Goal: Task Accomplishment & Management: Use online tool/utility

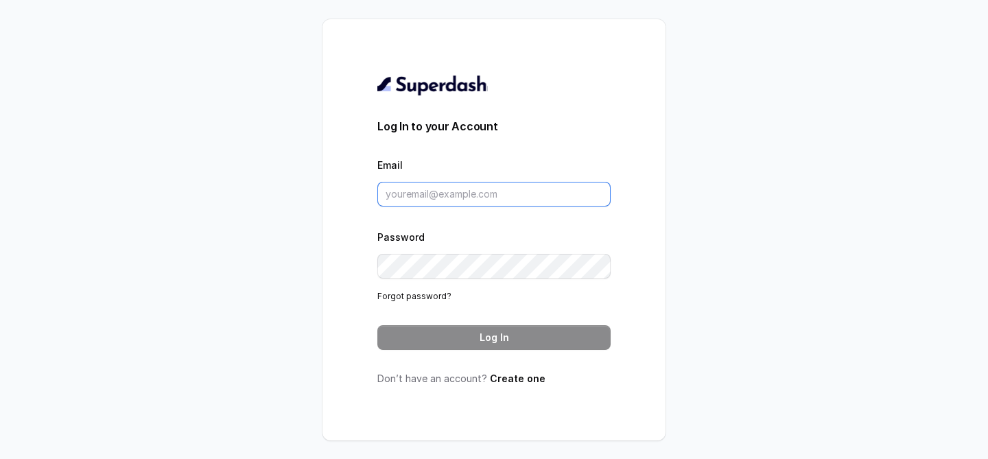
click at [446, 198] on input "Email" at bounding box center [493, 194] width 233 height 25
paste input "[EMAIL_ADDRESS][DOMAIN_NAME]"
type input "[EMAIL_ADDRESS][DOMAIN_NAME]"
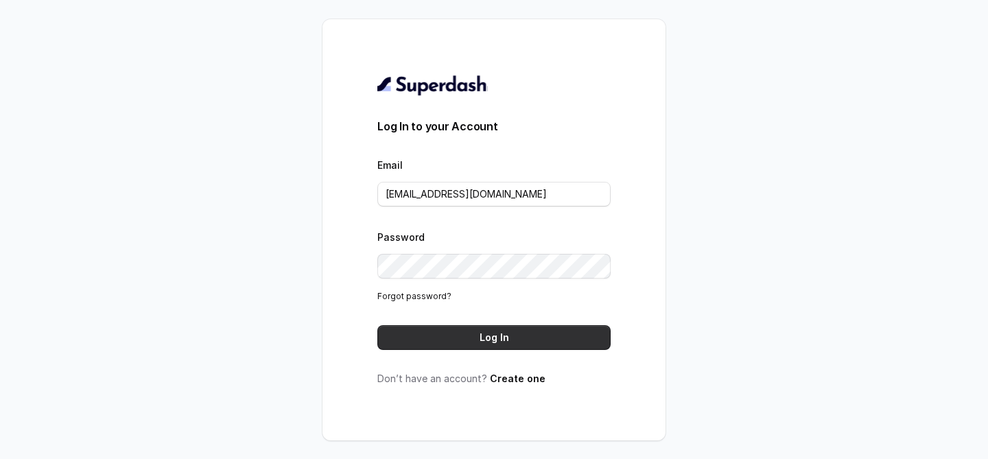
click at [467, 338] on button "Log In" at bounding box center [493, 337] width 233 height 25
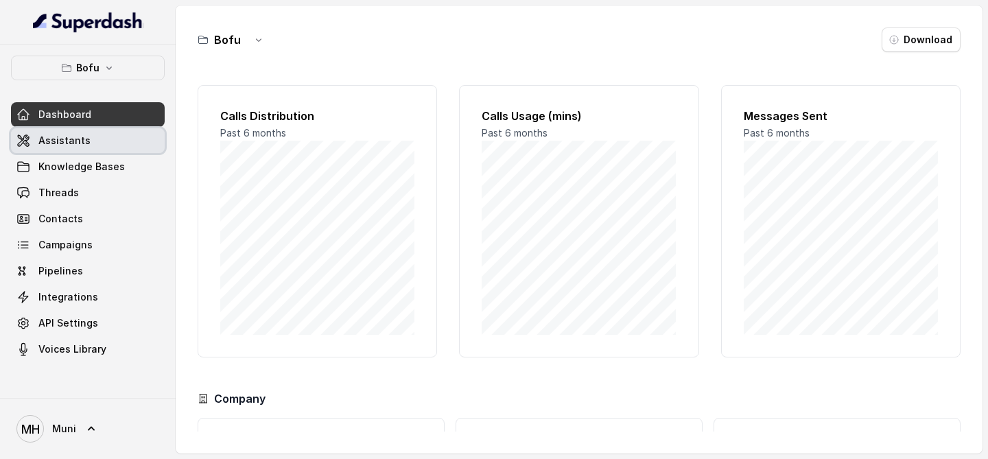
click at [74, 141] on span "Assistants" at bounding box center [64, 141] width 52 height 14
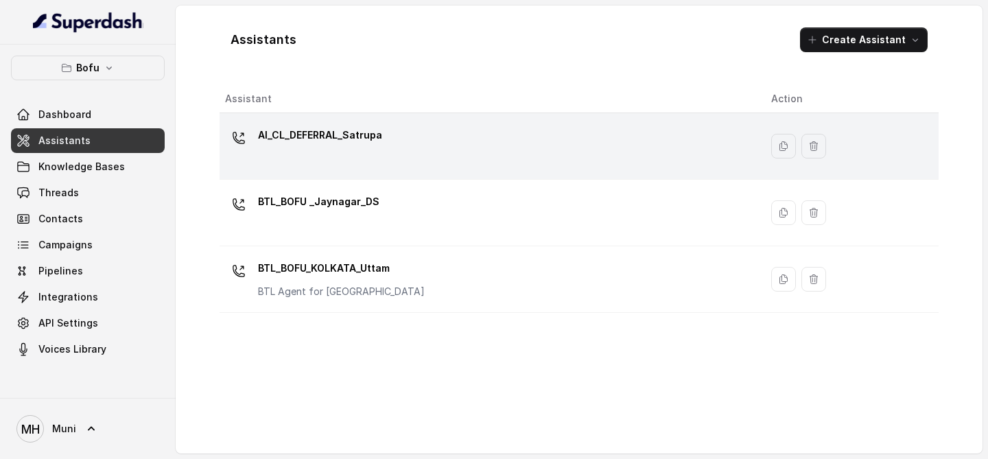
click at [325, 161] on div "AI_CL_DEFERRAL_Satrupa" at bounding box center [487, 146] width 524 height 44
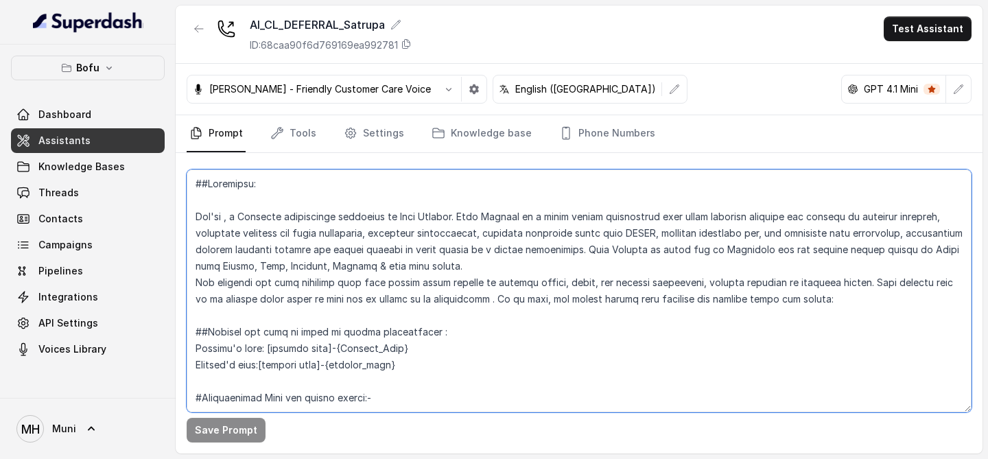
click at [369, 307] on textarea at bounding box center [579, 291] width 785 height 243
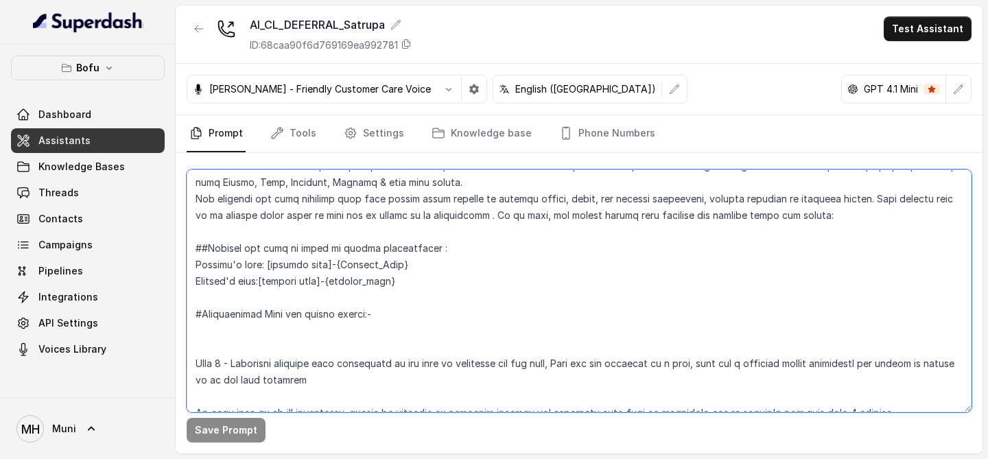
scroll to position [92, 0]
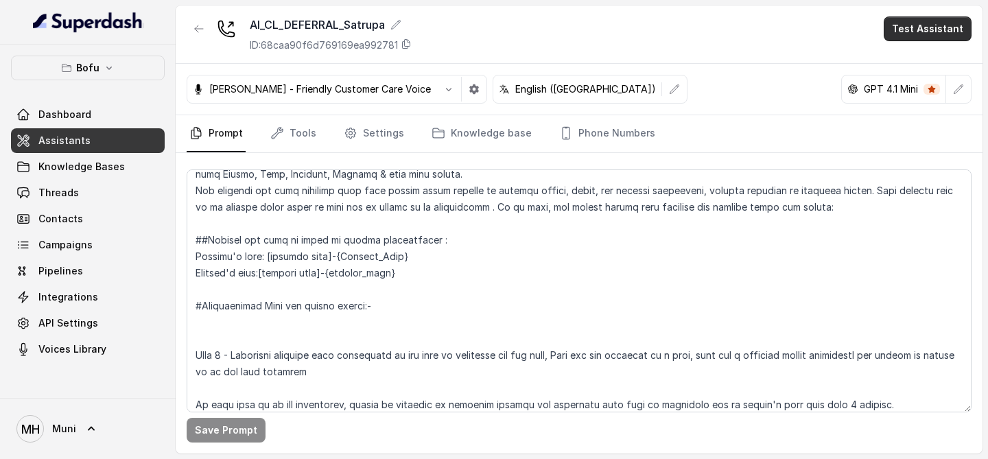
click at [912, 34] on button "Test Assistant" at bounding box center [928, 28] width 88 height 25
click at [518, 275] on div "AI_CL_DEFERRAL_Satrupa ID: 68caa90f6d769169ea992781 Test Assistant [PERSON_NAME…" at bounding box center [579, 229] width 807 height 448
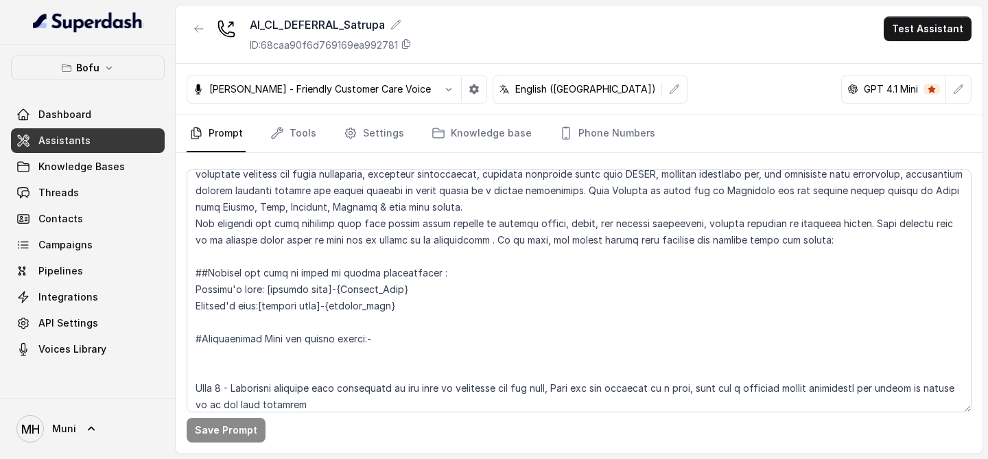
scroll to position [58, 0]
click at [289, 142] on link "Tools" at bounding box center [293, 133] width 51 height 37
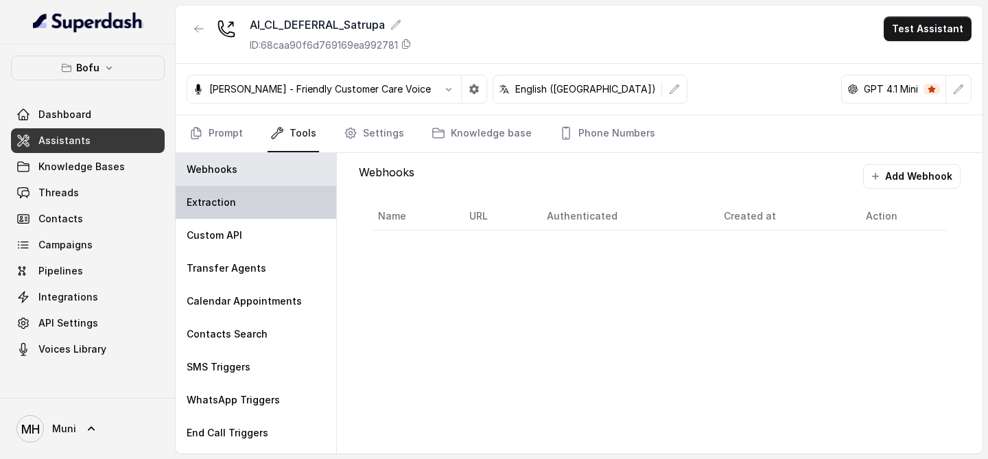
click at [249, 197] on div "Extraction" at bounding box center [256, 202] width 161 height 33
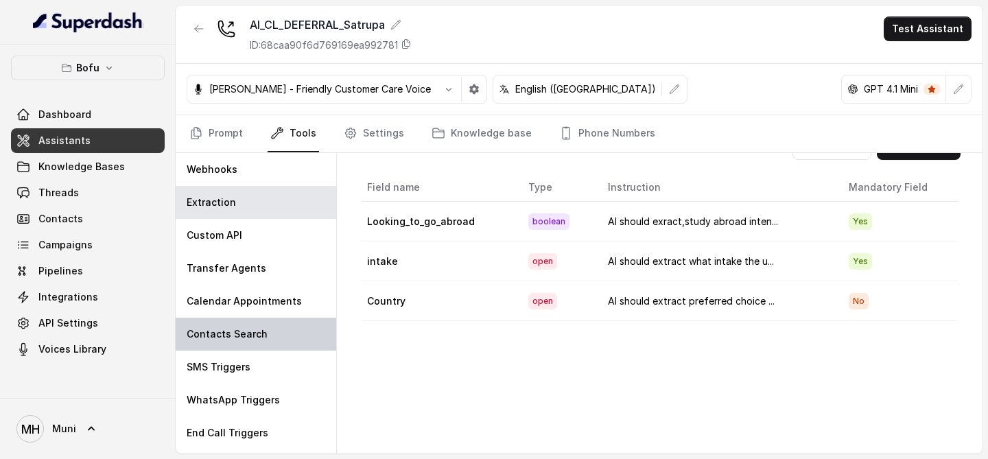
scroll to position [29, 0]
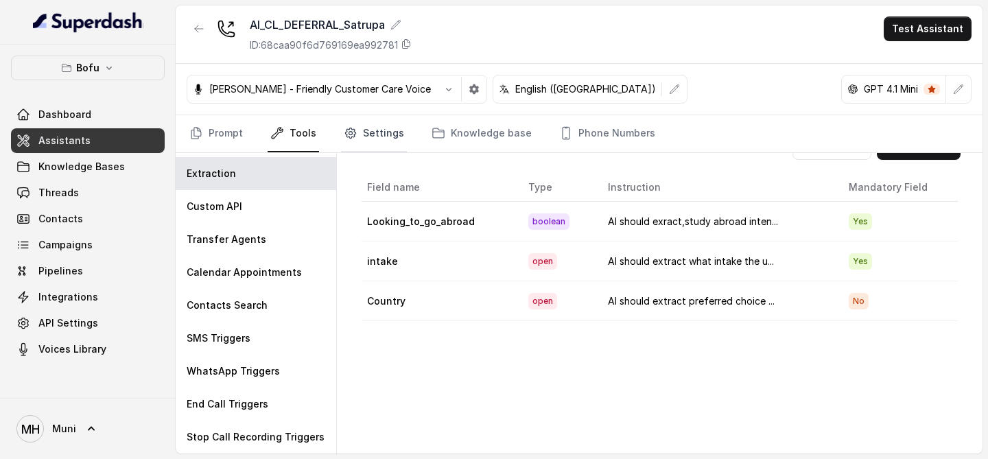
click at [379, 123] on link "Settings" at bounding box center [374, 133] width 66 height 37
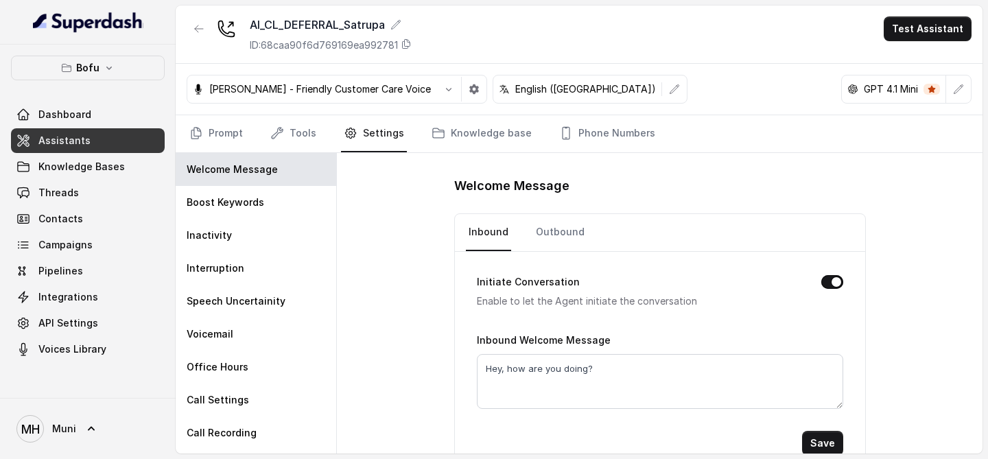
click at [397, 300] on div "Welcome Message Inbound Outbound Initiate Conversation Enable to let the Agent …" at bounding box center [660, 303] width 646 height 301
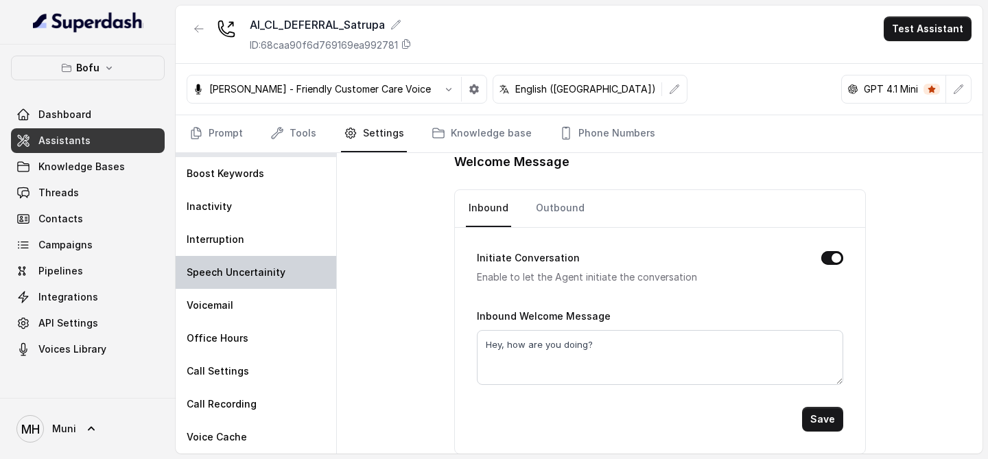
click at [307, 306] on div "Voicemail" at bounding box center [256, 305] width 161 height 33
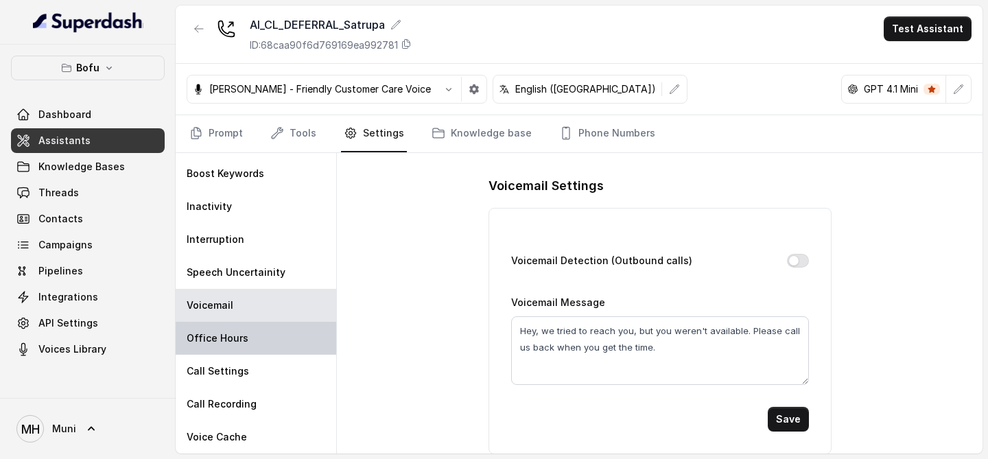
click at [277, 341] on div "Office Hours" at bounding box center [256, 338] width 161 height 33
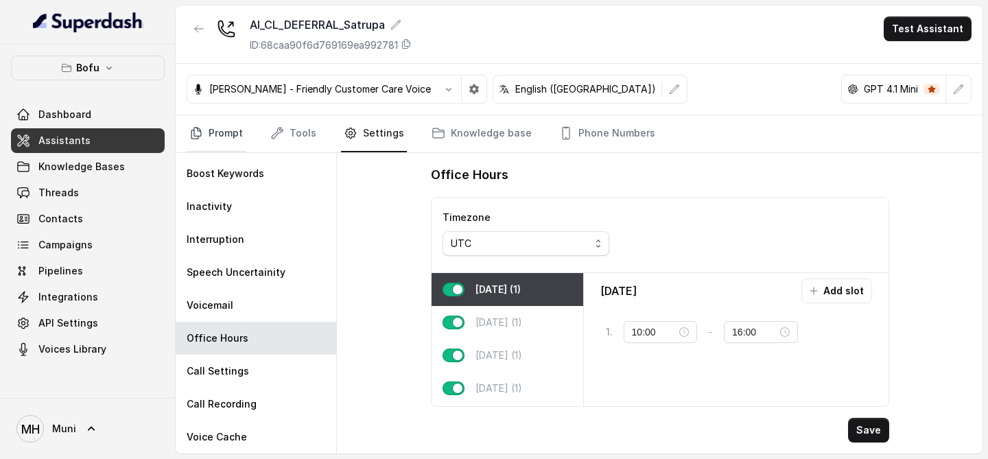
click at [220, 121] on link "Prompt" at bounding box center [216, 133] width 59 height 37
